Goal: Task Accomplishment & Management: Complete application form

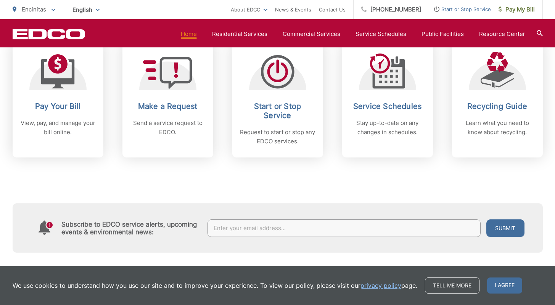
scroll to position [336, 0]
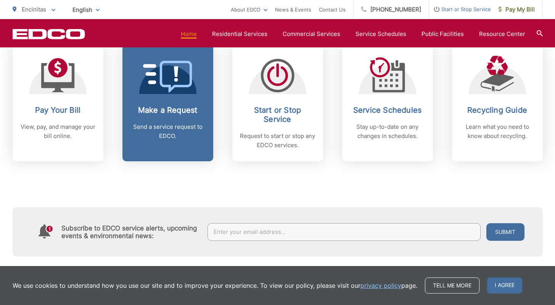
click at [172, 105] on h2 "Make a Request" at bounding box center [168, 109] width 76 height 9
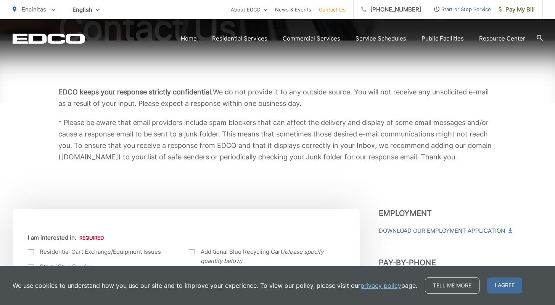
scroll to position [241, 0]
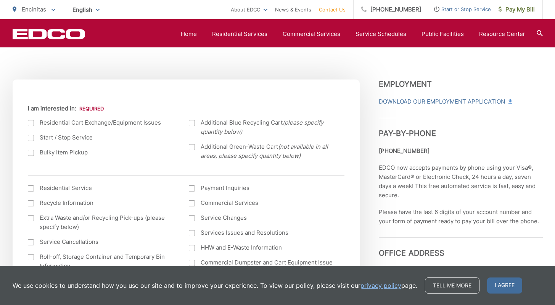
click at [193, 147] on div at bounding box center [192, 147] width 6 height 6
click at [0, 0] on input "Additional Green-Waste Cart (not available in all areas, please specify quantit…" at bounding box center [0, 0] width 0 height 0
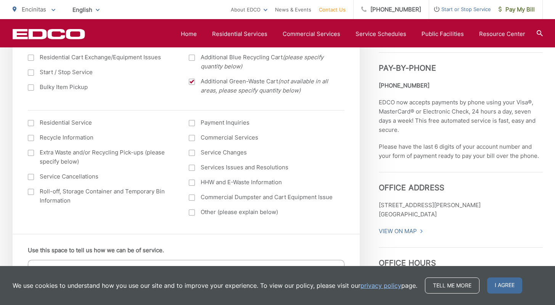
scroll to position [172, 0]
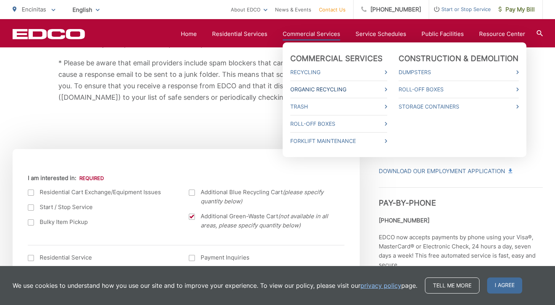
click at [313, 91] on link "Organic Recycling" at bounding box center [338, 89] width 97 height 9
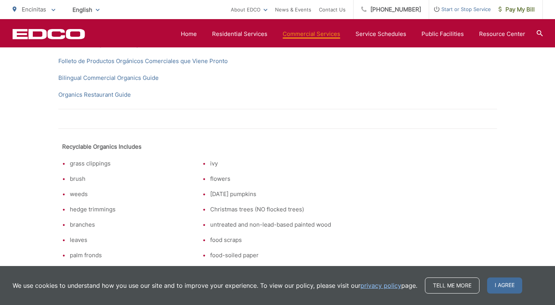
scroll to position [63, 0]
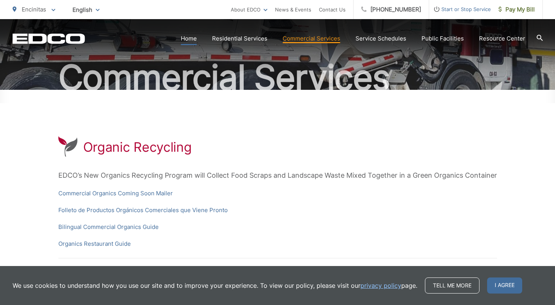
click at [197, 38] on link "Home" at bounding box center [189, 38] width 16 height 9
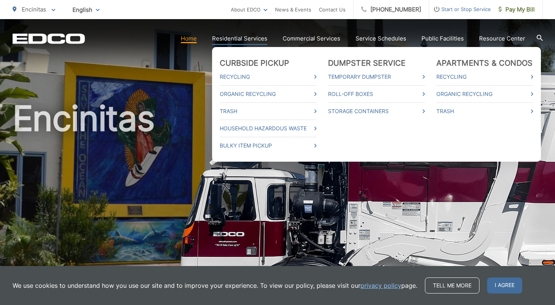
click at [250, 41] on link "Residential Services" at bounding box center [239, 38] width 55 height 9
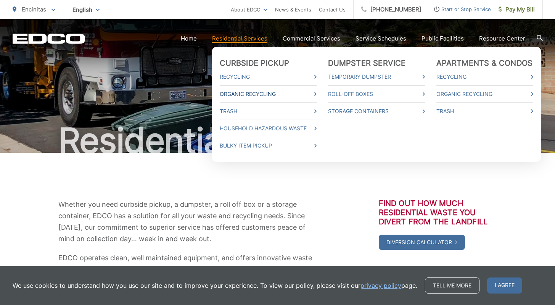
click at [247, 94] on link "Organic Recycling" at bounding box center [268, 93] width 97 height 9
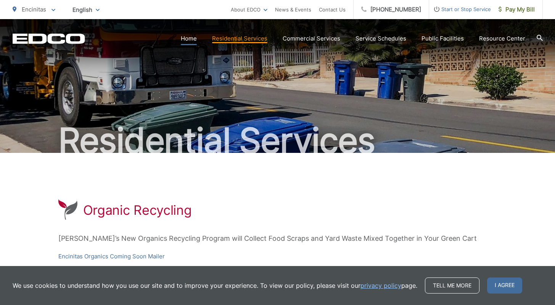
click at [193, 40] on link "Home" at bounding box center [189, 38] width 16 height 9
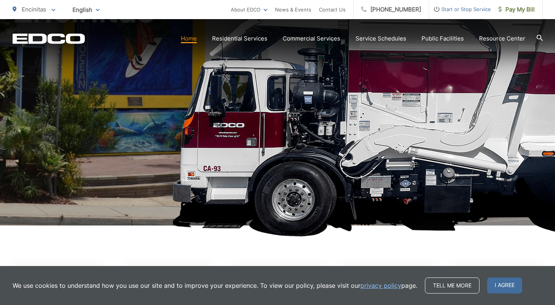
scroll to position [242, 0]
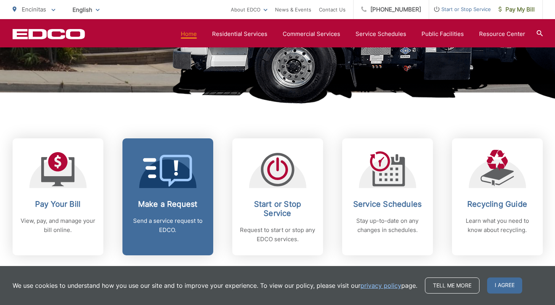
click at [173, 193] on link "Make a Request Send a service request to EDCO." at bounding box center [168, 196] width 91 height 117
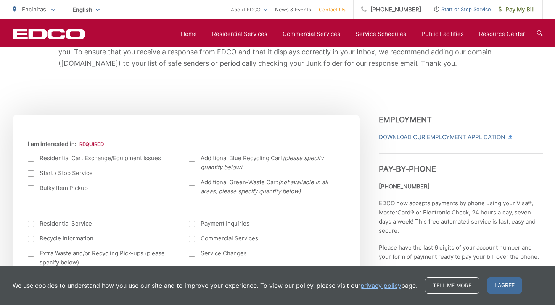
scroll to position [315, 0]
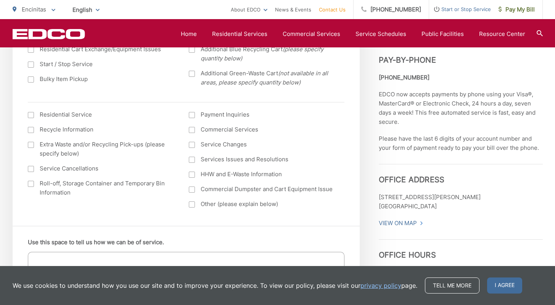
click at [190, 73] on div at bounding box center [192, 74] width 6 height 6
click at [0, 0] on input "Additional Green-Waste Cart (not available in all areas, please specify quantit…" at bounding box center [0, 0] width 0 height 0
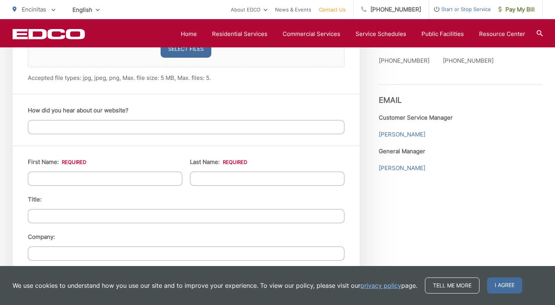
scroll to position [620, 0]
click at [155, 127] on input "How did you hear about our website?" at bounding box center [186, 126] width 317 height 14
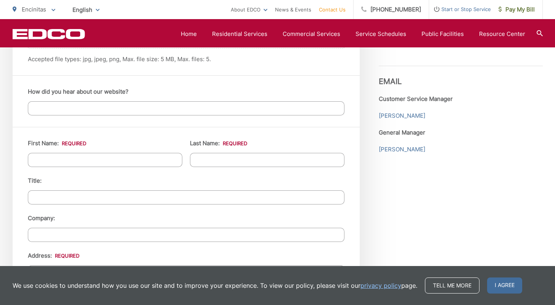
scroll to position [678, 0]
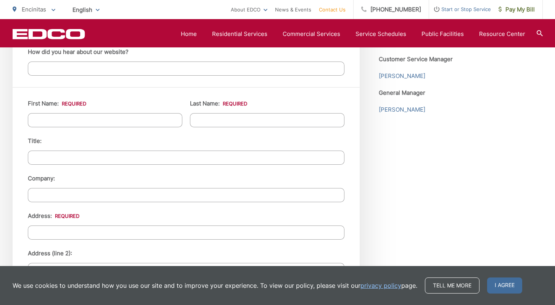
click at [137, 111] on li "First Name: *" at bounding box center [105, 113] width 155 height 28
click at [134, 117] on input "First Name: *" at bounding box center [105, 120] width 155 height 14
type input "Dexter"
type input "[PERSON_NAME]"
type input "1732 [PERSON_NAME] Dr"
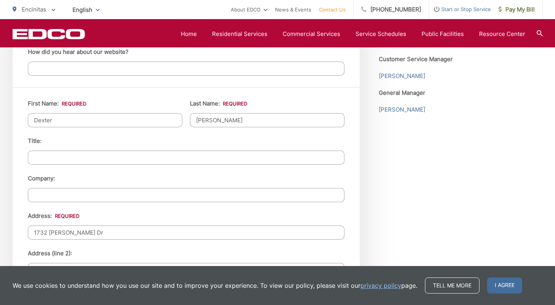
type input "[GEOGRAPHIC_DATA]"
type input "92007"
type input "[EMAIL_ADDRESS][DOMAIN_NAME]"
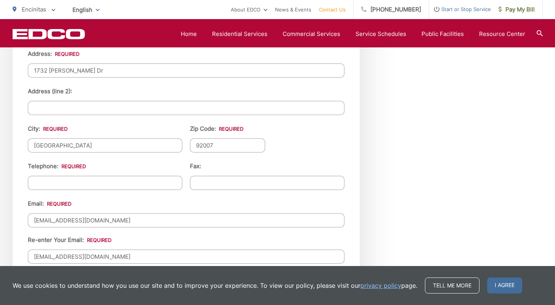
scroll to position [849, 0]
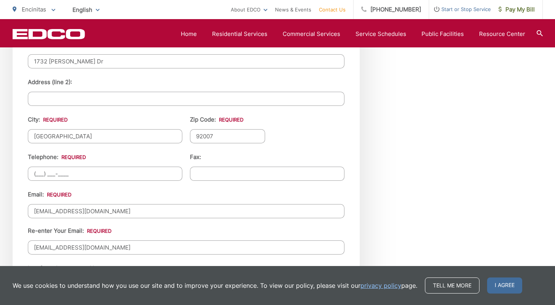
click at [151, 173] on input "(___) ___-____" at bounding box center [105, 173] width 155 height 14
type input "[PHONE_NUMBER]"
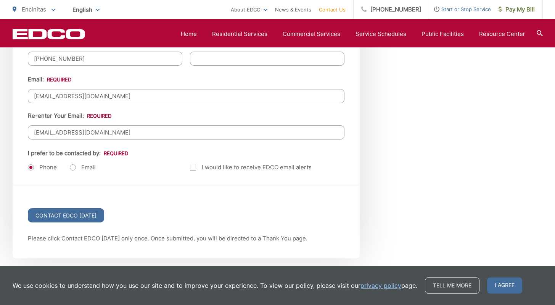
scroll to position [974, 0]
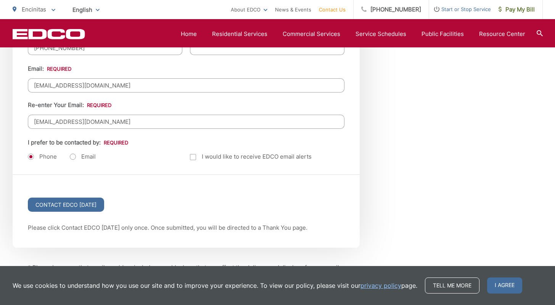
click at [74, 156] on label "Email" at bounding box center [83, 157] width 26 height 8
radio input "true"
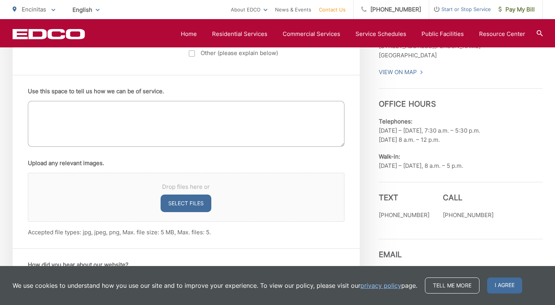
scroll to position [434, 0]
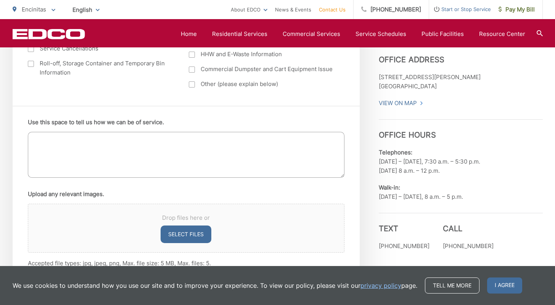
click at [92, 145] on textarea "Use this space to tell us how we can be of service." at bounding box center [186, 155] width 317 height 46
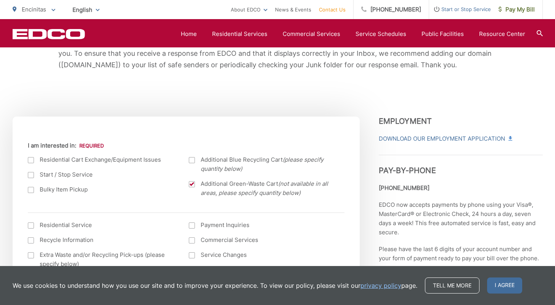
scroll to position [205, 0]
click at [230, 184] on span "Additional Green-Waste Cart (not available in all areas, please specify quantit…" at bounding box center [268, 187] width 134 height 18
click at [0, 0] on input "Additional Green-Waste Cart (not available in all areas, please specify quantit…" at bounding box center [0, 0] width 0 height 0
click at [190, 181] on div at bounding box center [192, 183] width 6 height 6
click at [0, 0] on input "Additional Green-Waste Cart (not available in all areas, please specify quantit…" at bounding box center [0, 0] width 0 height 0
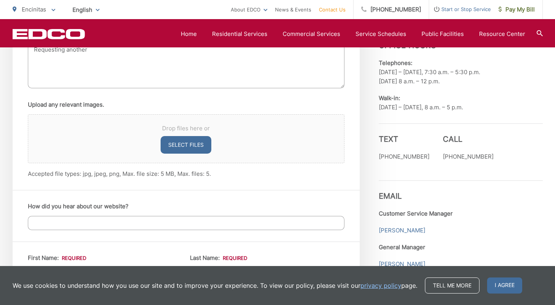
scroll to position [461, 0]
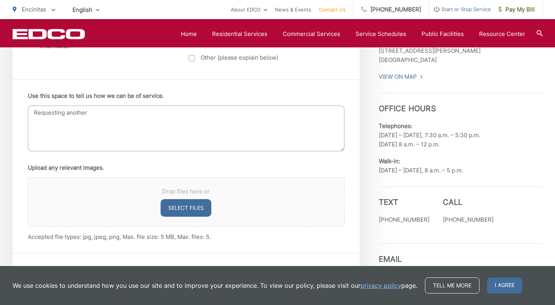
click at [105, 115] on textarea "Requesting another" at bounding box center [186, 128] width 317 height 46
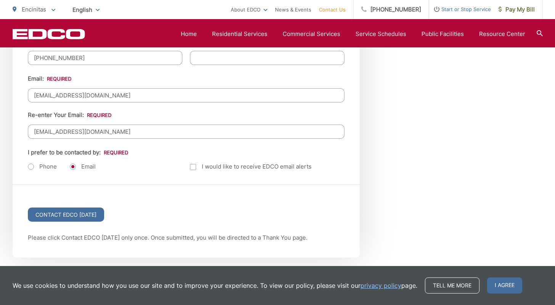
scroll to position [978, 0]
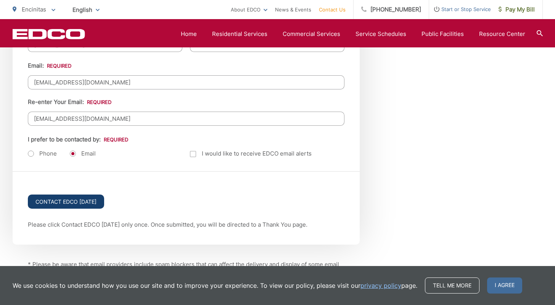
type textarea "Requesting an additional green waste cart (96 gal). Please and thank you"
click at [81, 202] on input "Contact EDCO [DATE]" at bounding box center [66, 201] width 76 height 14
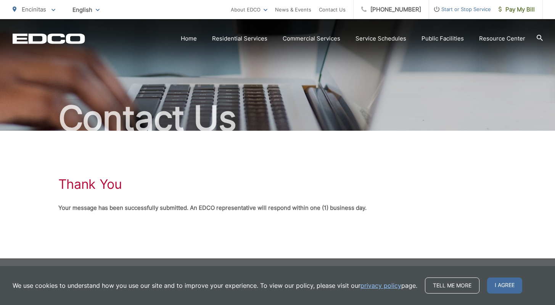
scroll to position [23, 0]
